Goal: Navigation & Orientation: Find specific page/section

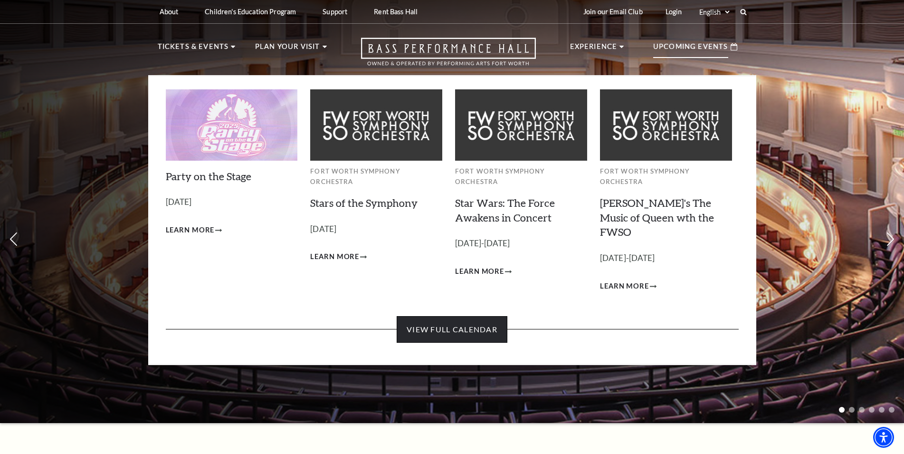
click at [456, 316] on link "View Full Calendar" at bounding box center [452, 329] width 111 height 27
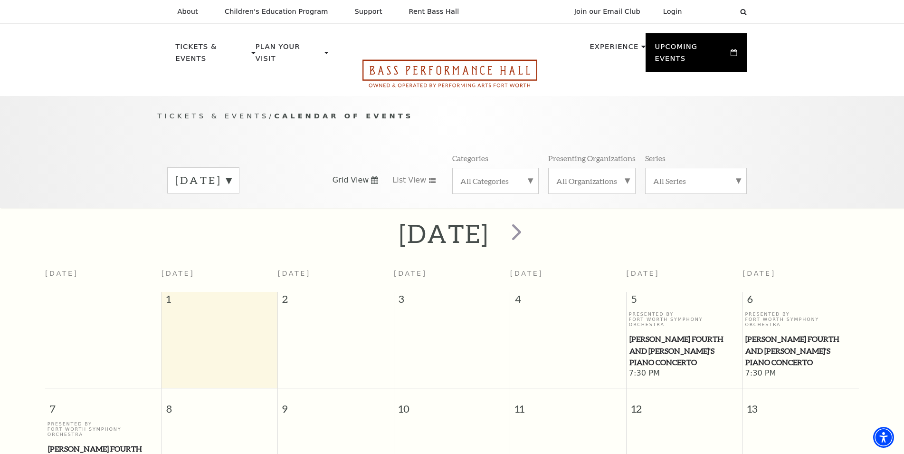
click at [506, 59] on icon "Open this option" at bounding box center [450, 73] width 175 height 28
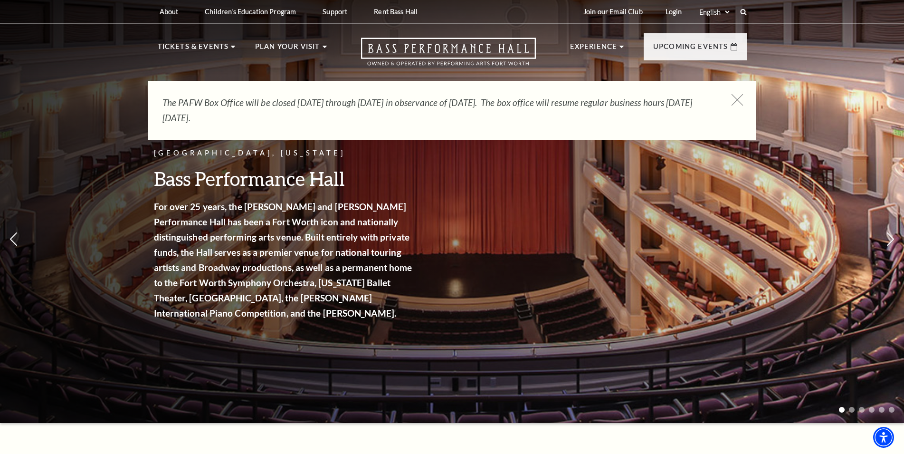
click at [738, 102] on icon at bounding box center [737, 100] width 12 height 12
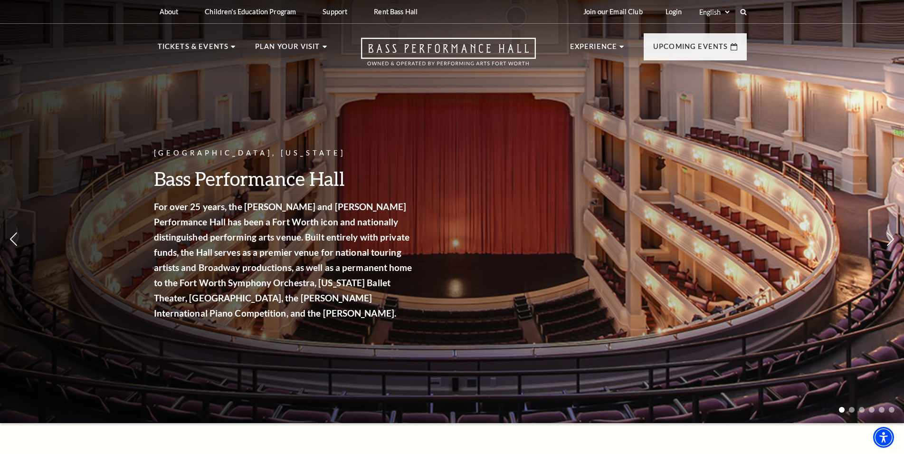
click at [829, 106] on div "[GEOGRAPHIC_DATA], [US_STATE] Bass Performance Hall For over 25 years, the [PER…" at bounding box center [452, 208] width 904 height 429
click at [113, 108] on div "[GEOGRAPHIC_DATA], [US_STATE] Bass Performance Hall For over 25 years, the [PER…" at bounding box center [452, 208] width 904 height 429
click at [820, 120] on div "[GEOGRAPHIC_DATA], [US_STATE] Bass Performance Hall For over 25 years, the [PER…" at bounding box center [452, 208] width 904 height 429
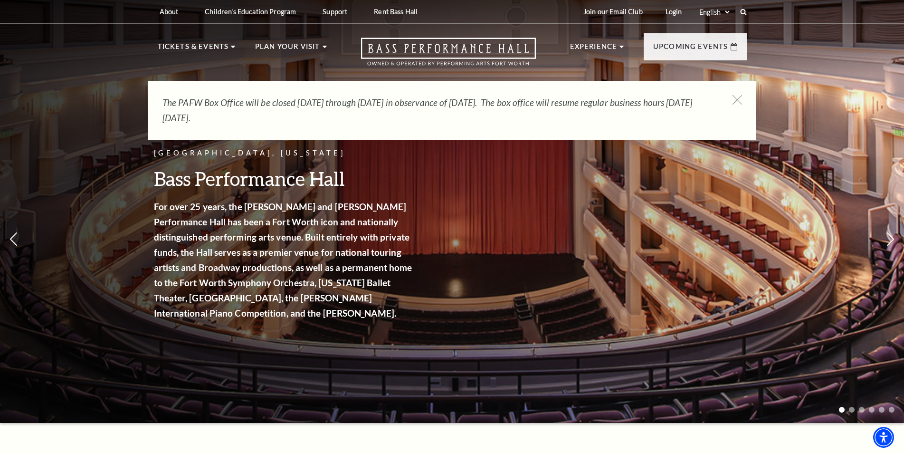
click at [730, 94] on div "The PAFW Box Office will be closed [DATE] through [DATE] in observance of [DATE…" at bounding box center [452, 110] width 608 height 59
click at [736, 100] on icon at bounding box center [737, 100] width 12 height 12
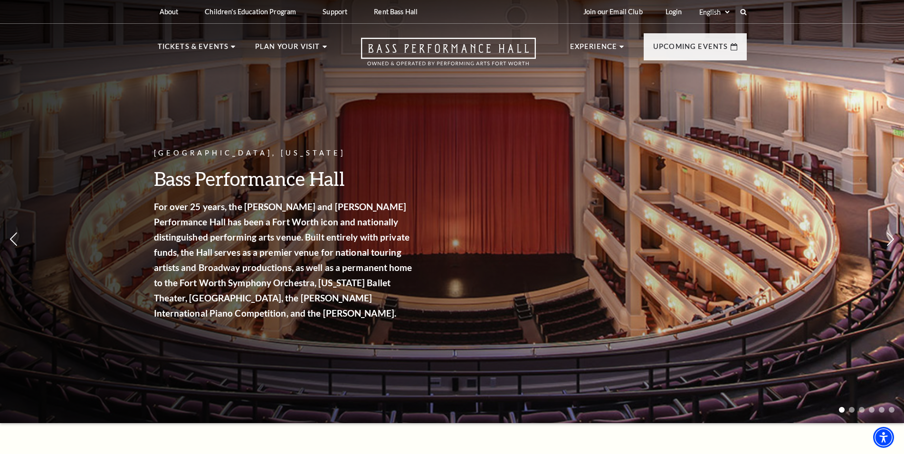
click at [816, 117] on div "[GEOGRAPHIC_DATA], [US_STATE] Bass Performance Hall For over 25 years, the [PER…" at bounding box center [452, 208] width 904 height 429
click at [146, 100] on div "[GEOGRAPHIC_DATA], [US_STATE] Bass Performance Hall For over 25 years, the [PER…" at bounding box center [452, 208] width 904 height 429
click at [836, 105] on div "[GEOGRAPHIC_DATA], [US_STATE] Bass Performance Hall For over 25 years, the [PER…" at bounding box center [452, 208] width 904 height 429
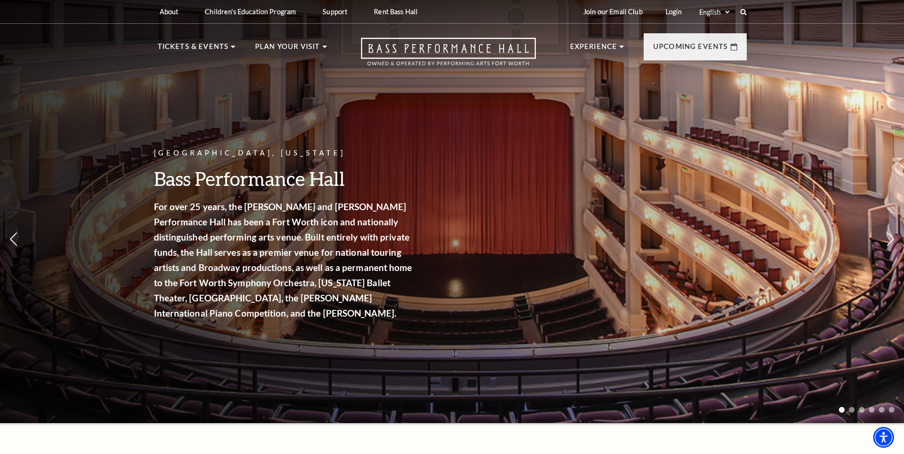
click at [827, 115] on div "[GEOGRAPHIC_DATA], [US_STATE] Bass Performance Hall For over 25 years, the [PER…" at bounding box center [452, 208] width 904 height 429
click at [139, 115] on div "[GEOGRAPHIC_DATA], [US_STATE] Bass Performance Hall For over 25 years, the [PER…" at bounding box center [452, 208] width 904 height 429
click at [825, 99] on div "[GEOGRAPHIC_DATA], [US_STATE] Bass Performance Hall For over 25 years, the [PER…" at bounding box center [452, 208] width 904 height 429
click at [818, 112] on div "[GEOGRAPHIC_DATA], [US_STATE] Bass Performance Hall For over 25 years, the [PER…" at bounding box center [452, 208] width 904 height 429
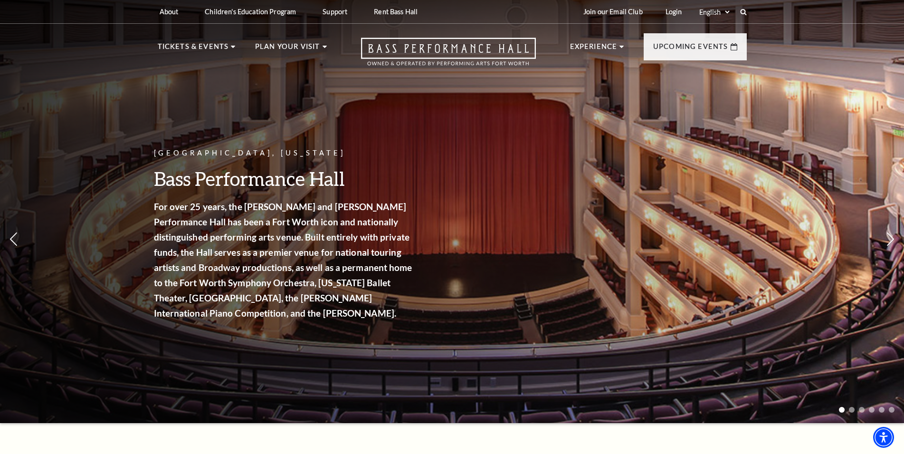
click at [124, 119] on div "[GEOGRAPHIC_DATA], [US_STATE] Bass Performance Hall For over 25 years, the [PER…" at bounding box center [452, 208] width 904 height 429
click at [834, 102] on div "[GEOGRAPHIC_DATA], [US_STATE] Bass Performance Hall For over 25 years, the [PER…" at bounding box center [452, 208] width 904 height 429
click at [811, 105] on div "[GEOGRAPHIC_DATA], [US_STATE] Bass Performance Hall For over 25 years, the [PER…" at bounding box center [452, 208] width 904 height 429
click at [130, 108] on div "[GEOGRAPHIC_DATA], [US_STATE] Bass Performance Hall For over 25 years, the [PER…" at bounding box center [452, 208] width 904 height 429
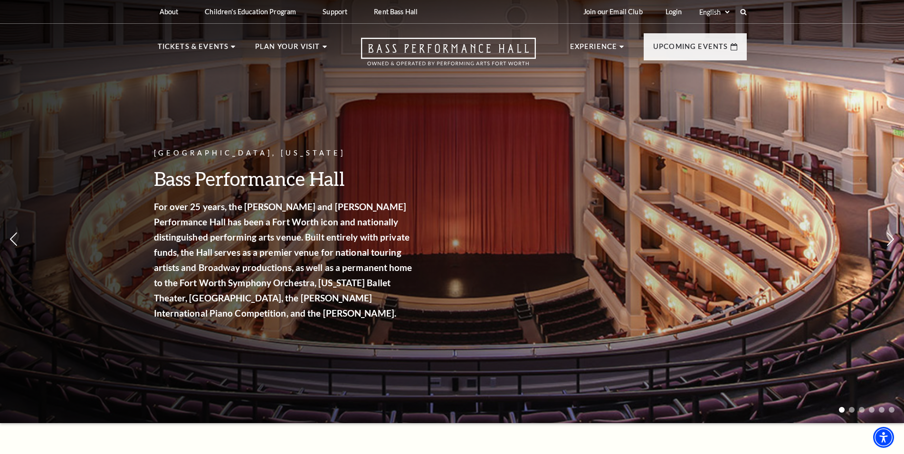
click at [130, 108] on div "[GEOGRAPHIC_DATA], [US_STATE] Bass Performance Hall For over 25 years, the [PER…" at bounding box center [452, 208] width 904 height 429
click at [824, 114] on div "[GEOGRAPHIC_DATA], [US_STATE] Bass Performance Hall For over 25 years, the [PER…" at bounding box center [452, 208] width 904 height 429
click at [836, 102] on div "[GEOGRAPHIC_DATA], [US_STATE] Bass Performance Hall For over 25 years, the [PER…" at bounding box center [452, 208] width 904 height 429
click at [141, 101] on div "[GEOGRAPHIC_DATA], [US_STATE] Bass Performance Hall For over 25 years, the [PER…" at bounding box center [452, 208] width 904 height 429
click at [142, 98] on div "[GEOGRAPHIC_DATA], [US_STATE] Bass Performance Hall For over 25 years, the [PER…" at bounding box center [452, 208] width 904 height 429
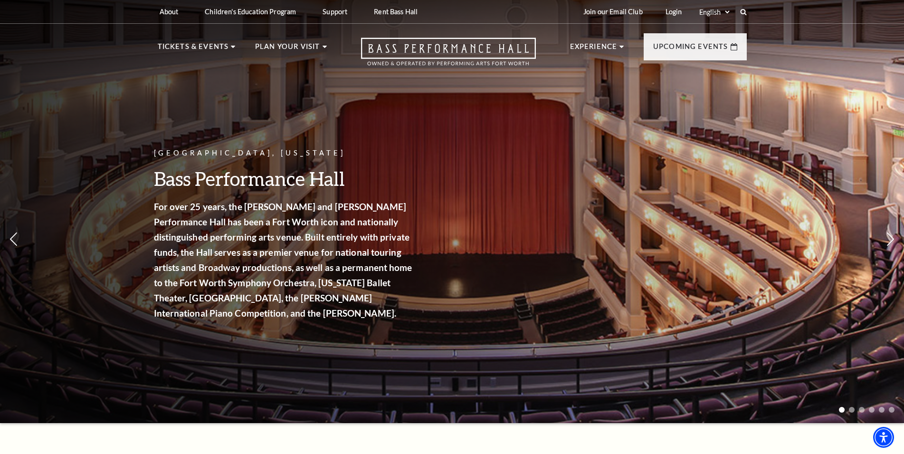
click at [829, 97] on div "[GEOGRAPHIC_DATA], [US_STATE] Bass Performance Hall For over 25 years, the [PER…" at bounding box center [452, 208] width 904 height 429
